Goal: Find specific page/section: Find specific page/section

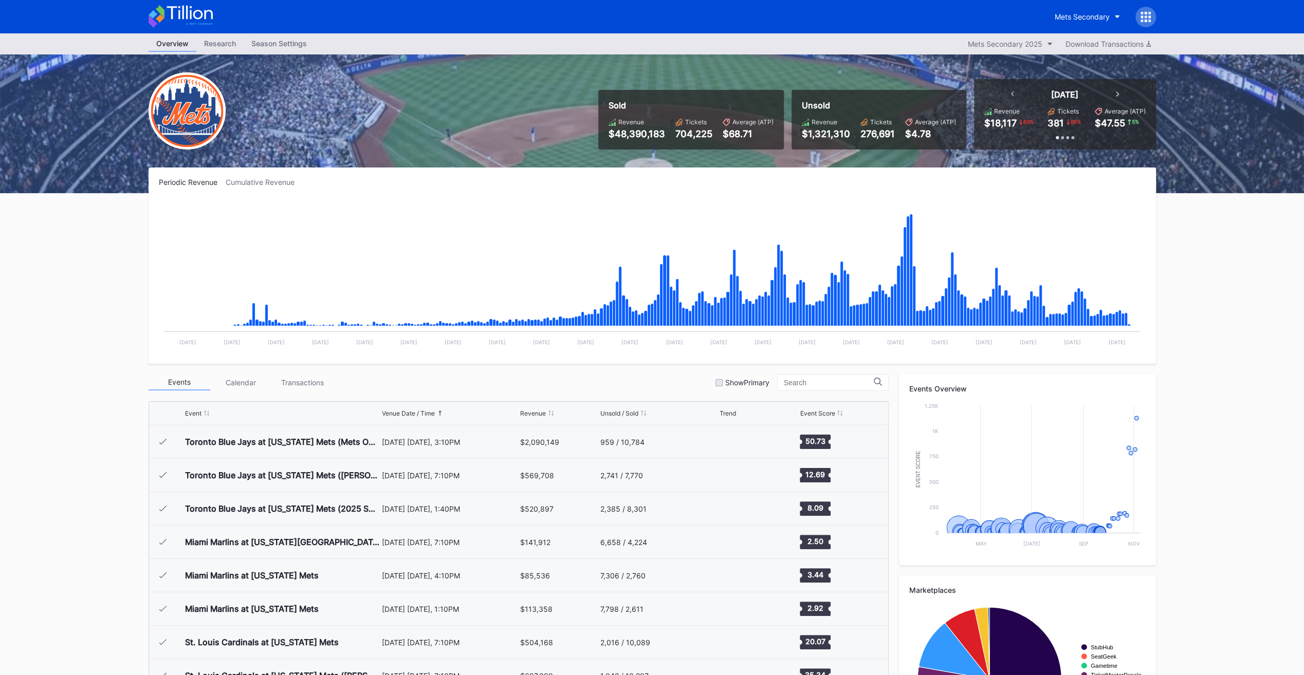
scroll to position [2372, 0]
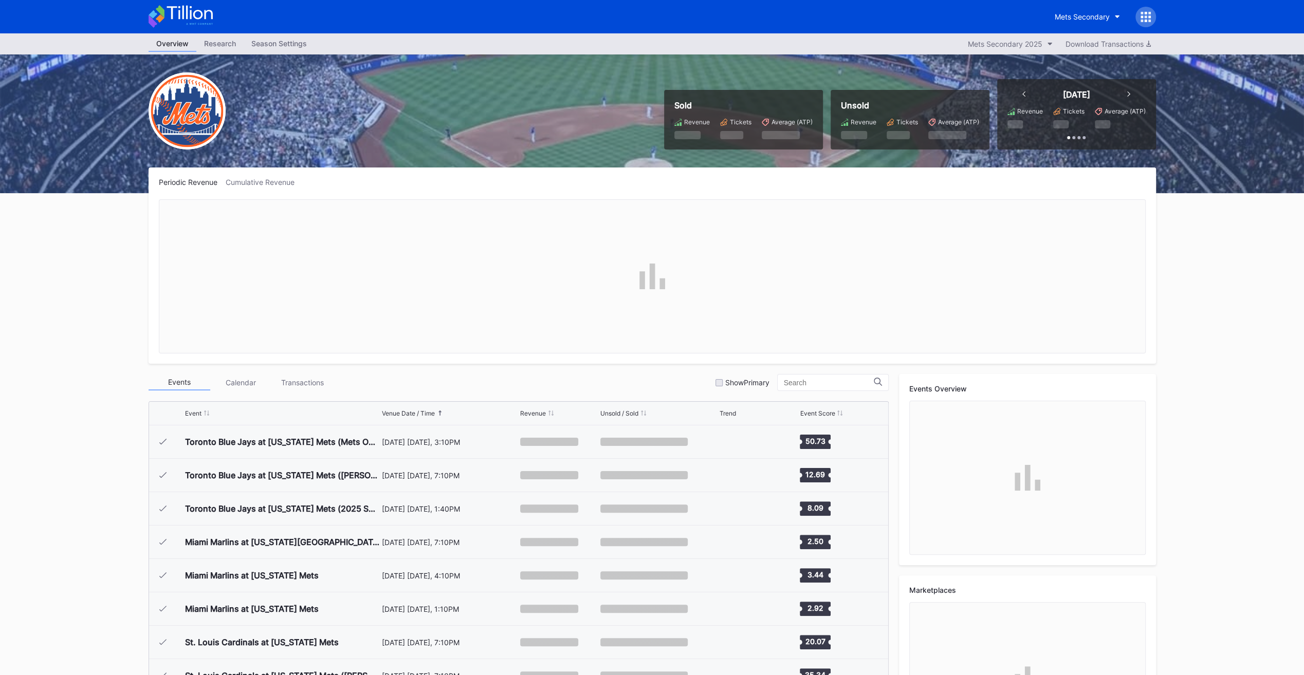
scroll to position [2372, 0]
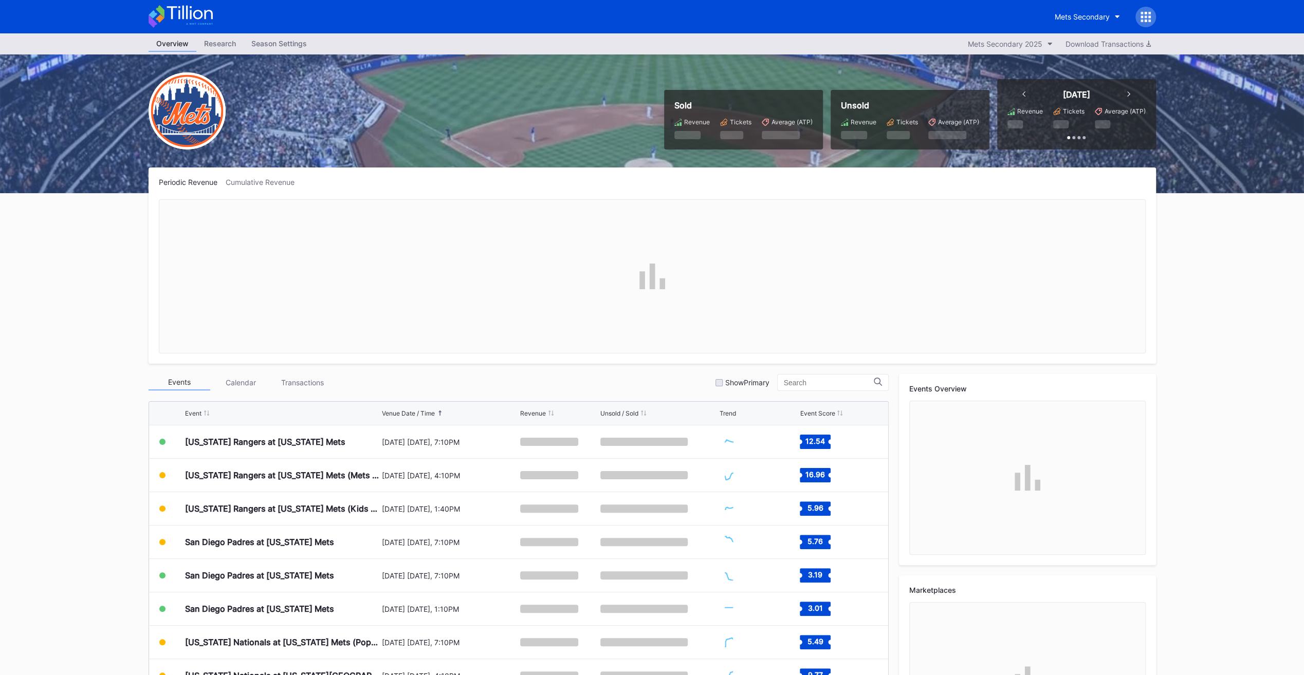
scroll to position [2371, 0]
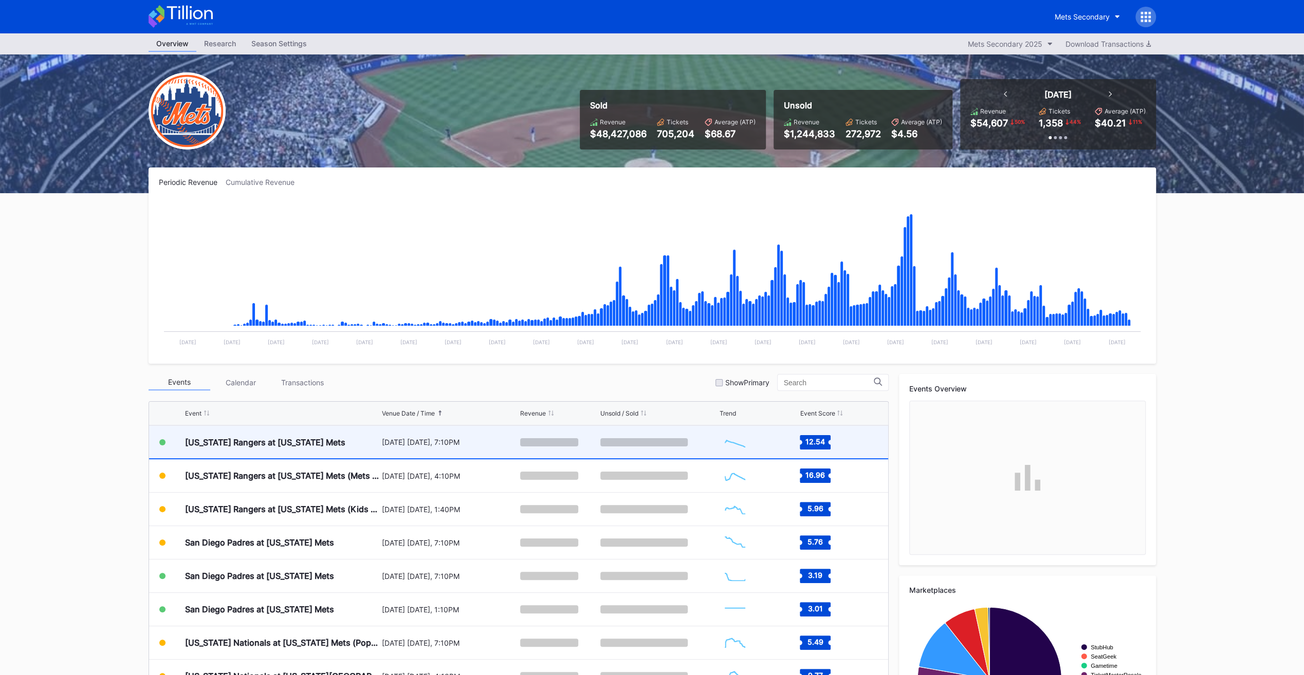
click at [332, 440] on div "[US_STATE] Rangers at [US_STATE] Mets" at bounding box center [282, 442] width 194 height 32
